Goal: Navigation & Orientation: Find specific page/section

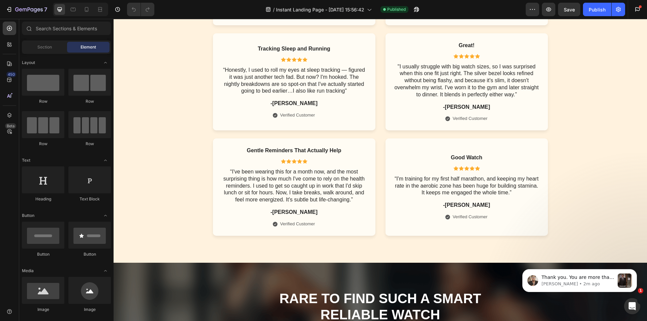
scroll to position [3224, 0]
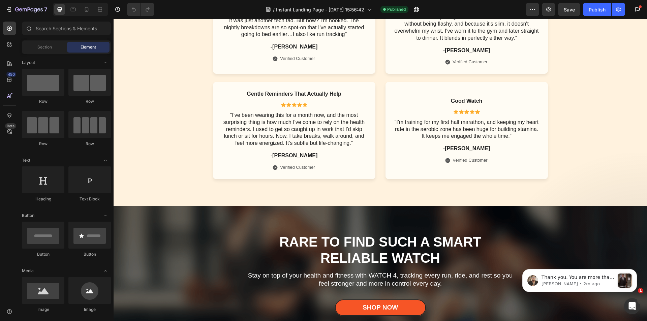
drag, startPoint x: 642, startPoint y: 276, endPoint x: 639, endPoint y: 305, distance: 29.1
click html "Thank you. You are more than welcome. [PERSON_NAME] • 2m ago"
drag, startPoint x: 641, startPoint y: 282, endPoint x: 641, endPoint y: 302, distance: 19.9
click html "Thank you. You are more than welcome. [PERSON_NAME] • 2m ago"
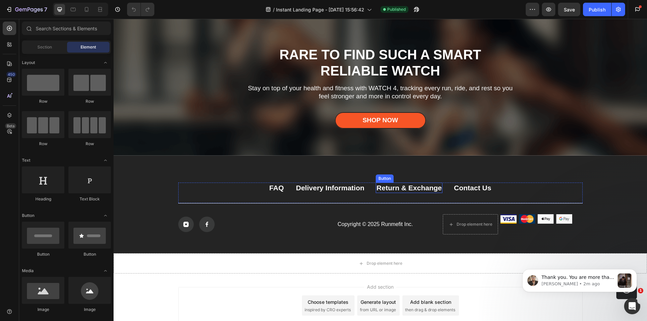
scroll to position [3411, 0]
click at [416, 10] on icon "button" at bounding box center [415, 11] width 2 height 2
click at [86, 8] on icon at bounding box center [86, 9] width 7 height 7
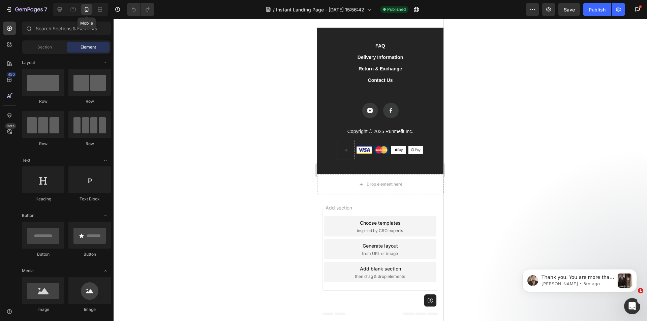
scroll to position [3383, 0]
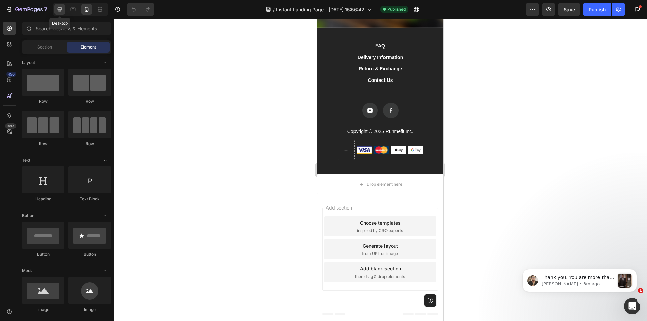
click at [59, 7] on icon at bounding box center [60, 9] width 4 height 4
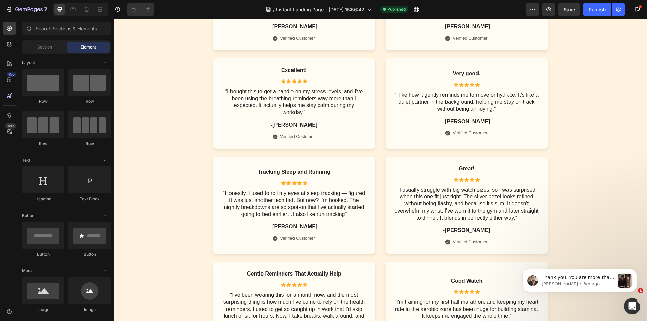
scroll to position [3007, 0]
